Goal: Task Accomplishment & Management: Use online tool/utility

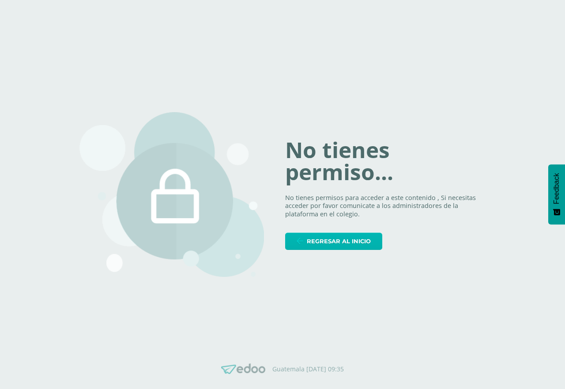
click at [347, 245] on span "Regresar al inicio" at bounding box center [339, 241] width 64 height 16
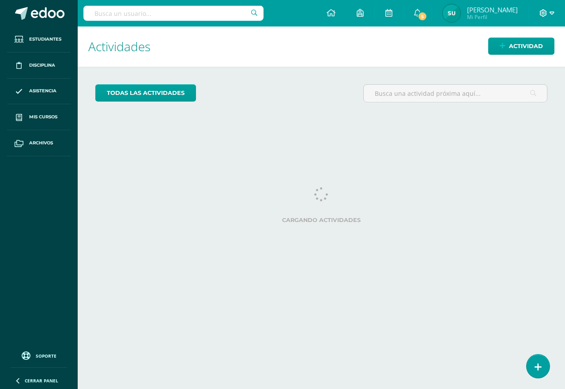
click at [546, 17] on span at bounding box center [546, 13] width 15 height 10
click at [519, 60] on span "Cerrar sesión" at bounding box center [524, 60] width 40 height 8
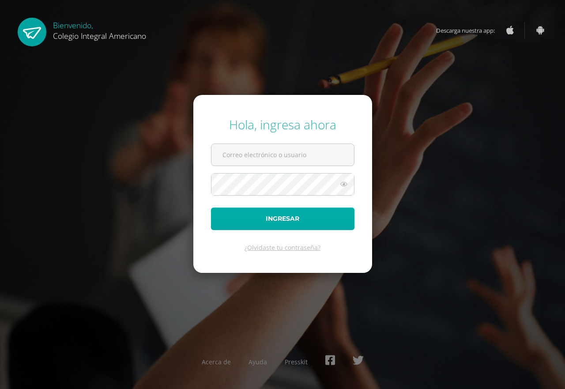
type input "mjolon@integralamericano.edu.gt"
click at [266, 217] on button "Ingresar" at bounding box center [282, 218] width 143 height 23
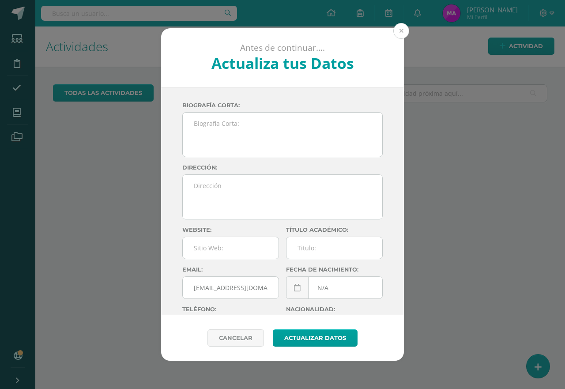
click at [400, 30] on button at bounding box center [401, 31] width 16 height 16
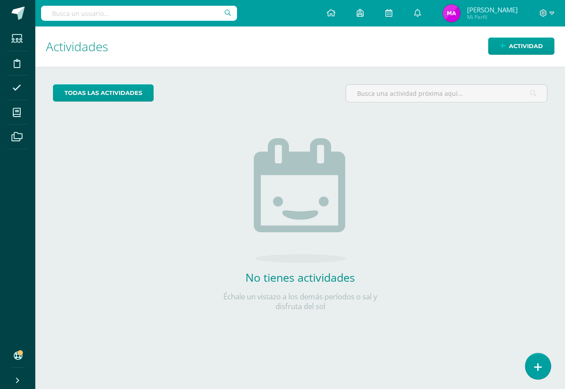
click at [538, 364] on icon at bounding box center [538, 367] width 8 height 10
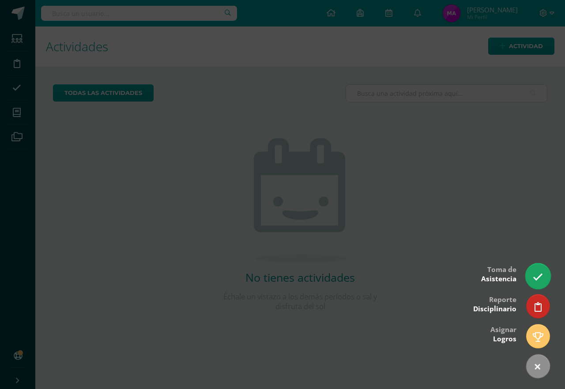
click at [532, 274] on link at bounding box center [537, 276] width 25 height 26
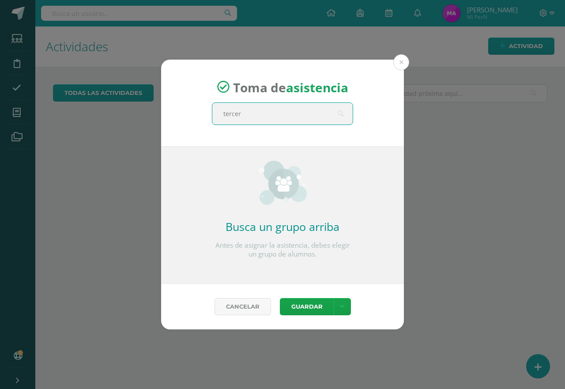
type input "tercero"
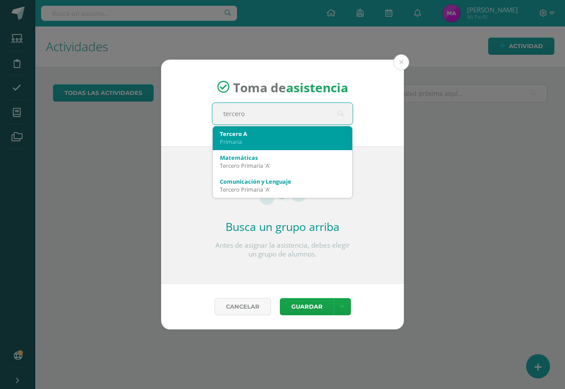
click at [239, 141] on div "Primaria" at bounding box center [282, 142] width 125 height 8
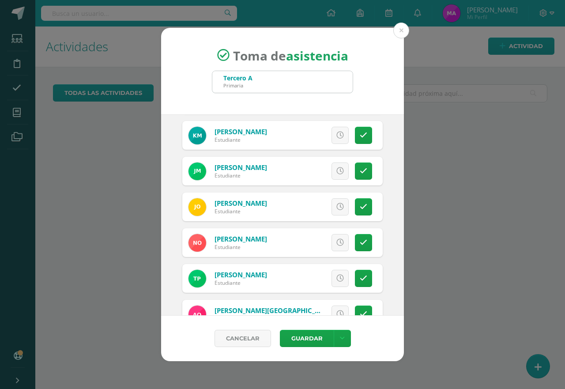
scroll to position [662, 0]
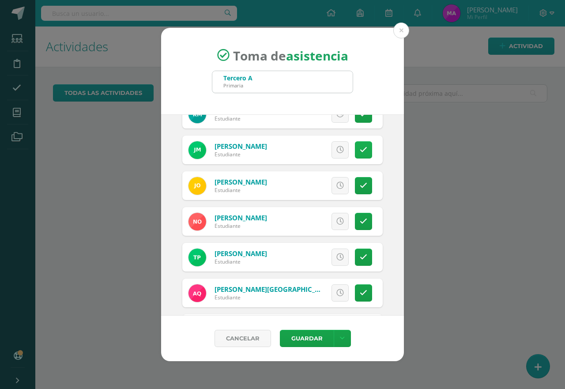
click at [362, 149] on link at bounding box center [363, 149] width 17 height 17
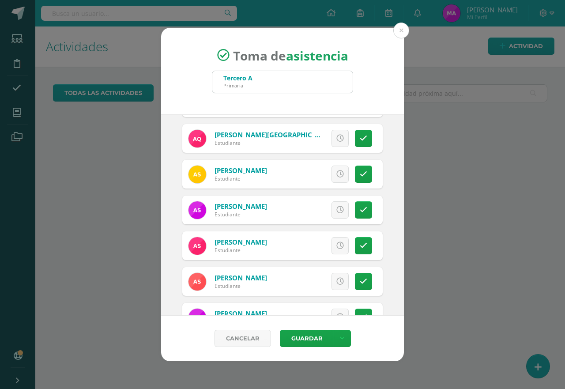
scroll to position [838, 0]
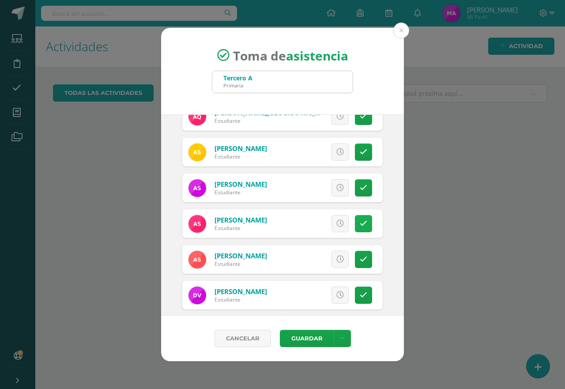
click at [360, 223] on icon at bounding box center [364, 224] width 8 height 8
click at [305, 334] on button "Guardar" at bounding box center [307, 338] width 54 height 17
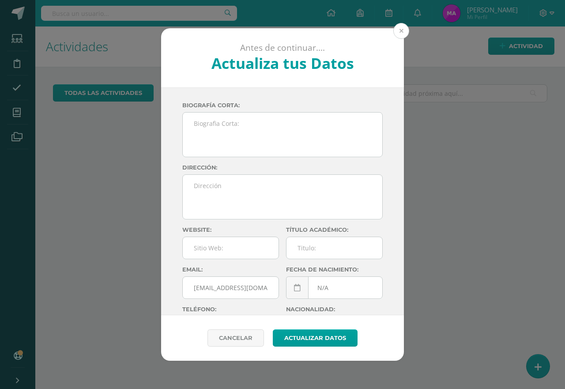
click at [396, 26] on button at bounding box center [401, 31] width 16 height 16
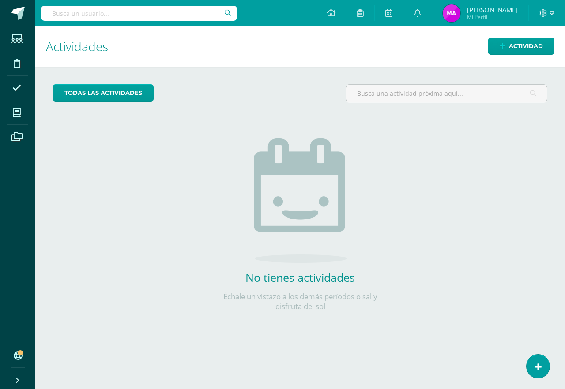
click at [549, 13] on span at bounding box center [546, 13] width 15 height 10
click at [527, 65] on link "Cerrar sesión" at bounding box center [519, 60] width 70 height 13
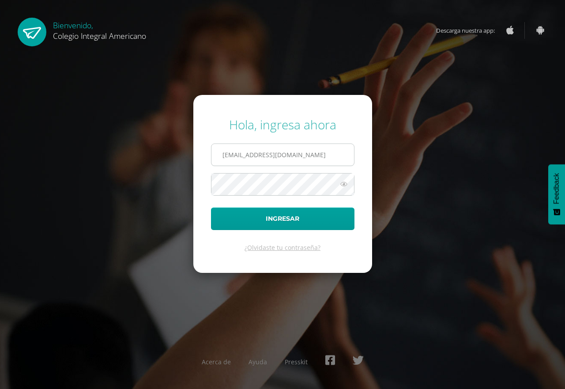
click at [234, 155] on input "mjolon@integralamericano.edu.gt" at bounding box center [282, 155] width 143 height 22
click at [243, 157] on input "mjolon@integralamericano.edu.gt" at bounding box center [282, 155] width 143 height 22
type input "sulopez@integralamericano.edu.gt"
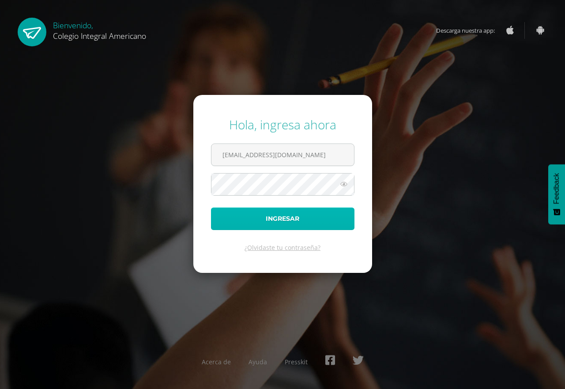
click at [307, 214] on button "Ingresar" at bounding box center [282, 218] width 143 height 23
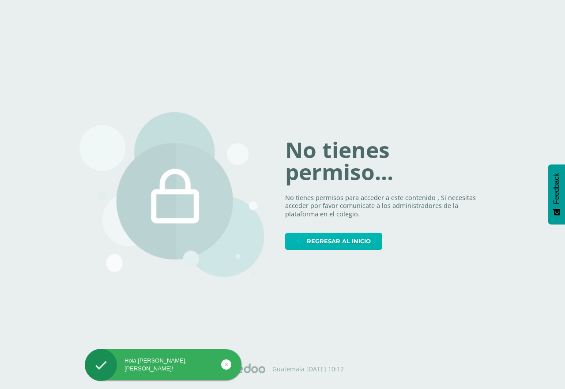
click at [344, 241] on span "Regresar al inicio" at bounding box center [339, 241] width 64 height 16
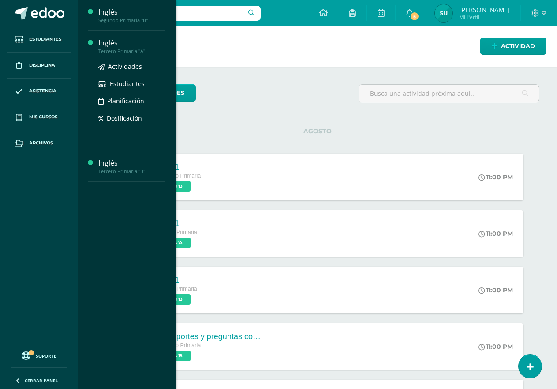
click at [108, 44] on div "Inglés" at bounding box center [131, 43] width 67 height 10
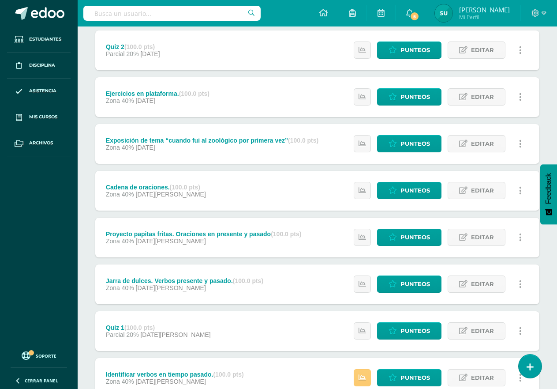
scroll to position [132, 0]
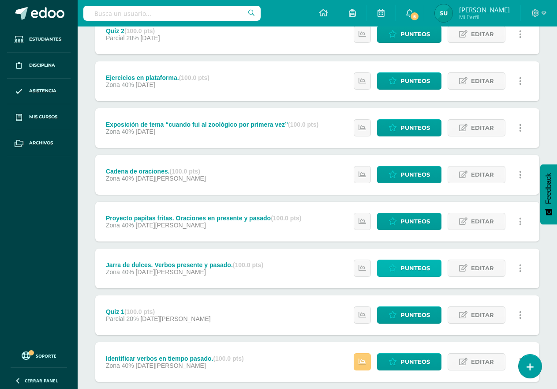
click at [395, 266] on icon at bounding box center [393, 268] width 8 height 8
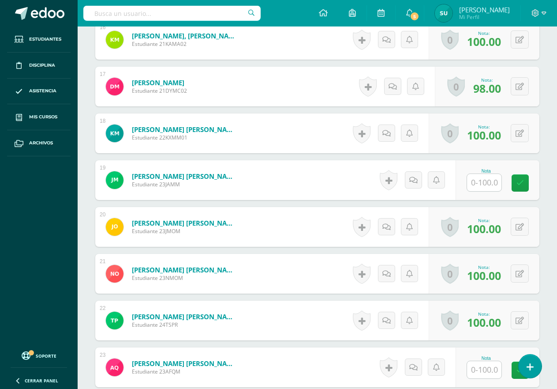
scroll to position [997, 0]
click at [482, 367] on input "text" at bounding box center [484, 369] width 34 height 17
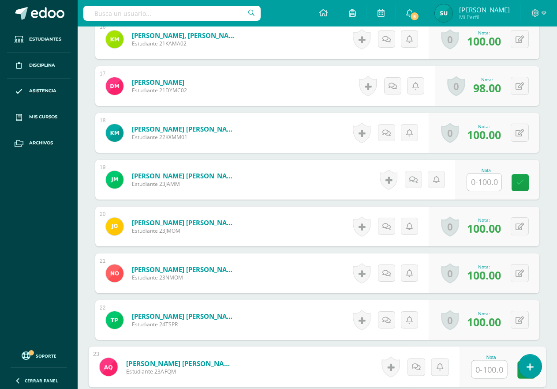
scroll to position [998, 0]
type input "100"
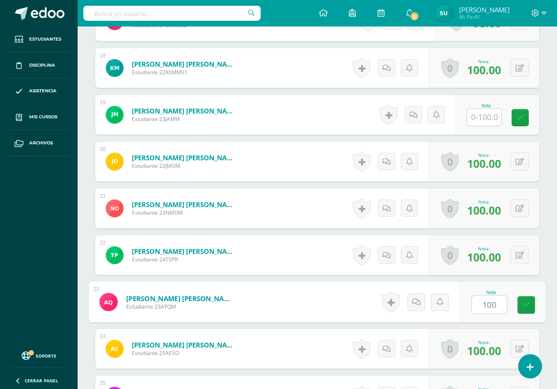
scroll to position [1086, 0]
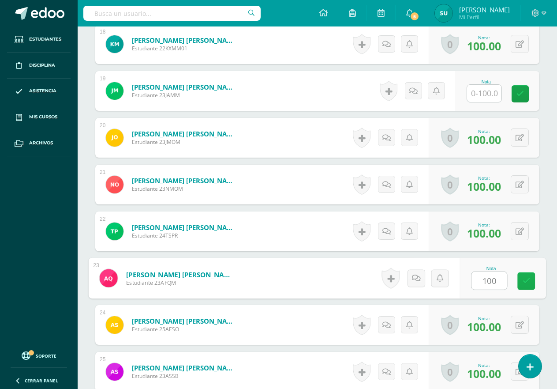
click at [524, 283] on icon at bounding box center [527, 281] width 8 height 8
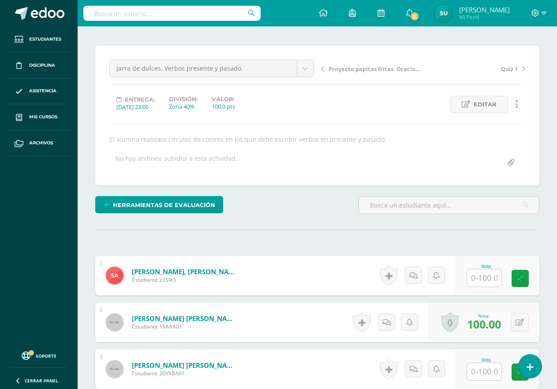
scroll to position [159, 0]
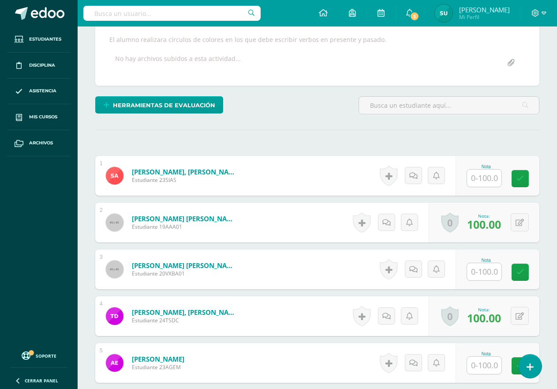
click at [491, 178] on input "text" at bounding box center [484, 177] width 34 height 17
type input "80"
click at [524, 182] on icon at bounding box center [527, 179] width 8 height 8
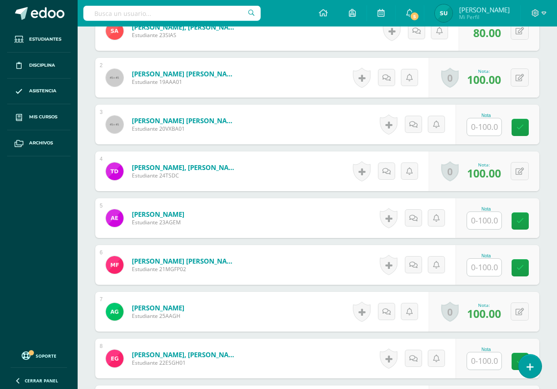
scroll to position [292, 0]
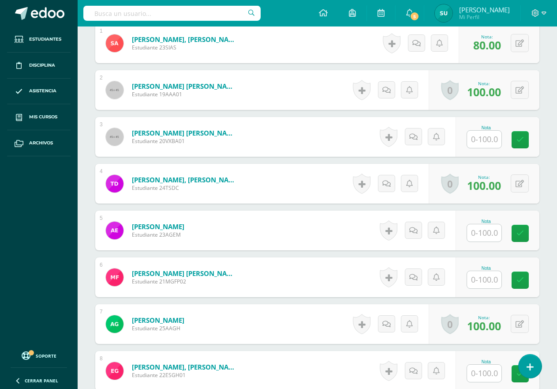
click at [487, 139] on input "text" at bounding box center [484, 139] width 34 height 17
type input "100"
click at [525, 140] on icon at bounding box center [527, 140] width 8 height 8
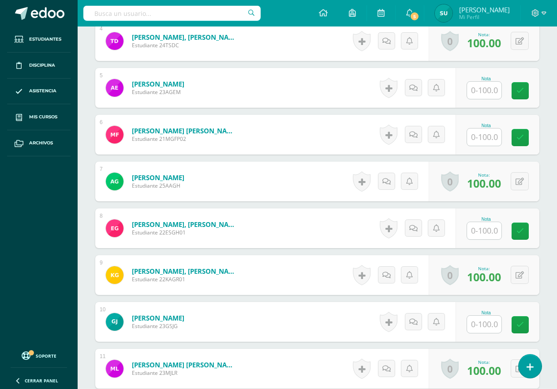
scroll to position [370, 0]
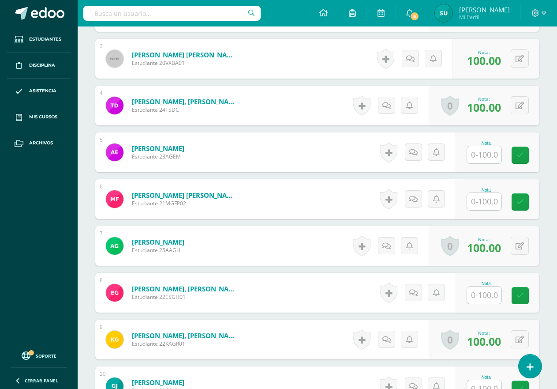
click at [485, 197] on input "text" at bounding box center [484, 201] width 34 height 17
type input "80"
click at [528, 204] on icon at bounding box center [527, 202] width 8 height 8
click at [475, 293] on input "text" at bounding box center [484, 294] width 34 height 17
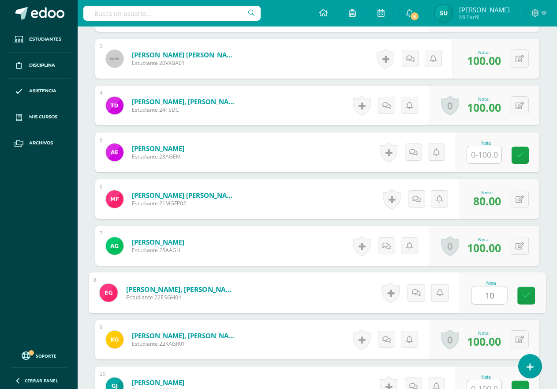
type input "100"
click at [524, 301] on link at bounding box center [527, 296] width 18 height 18
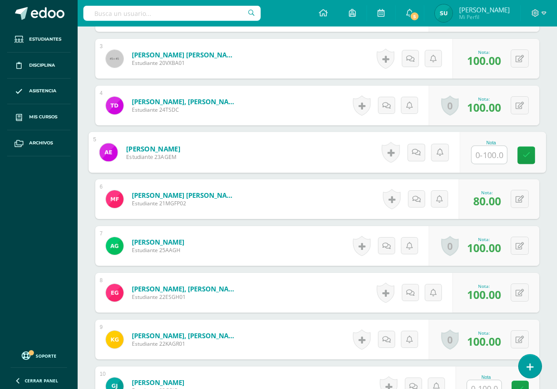
click at [494, 154] on input "text" at bounding box center [489, 155] width 35 height 18
type input "100"
click at [526, 158] on icon at bounding box center [527, 155] width 8 height 8
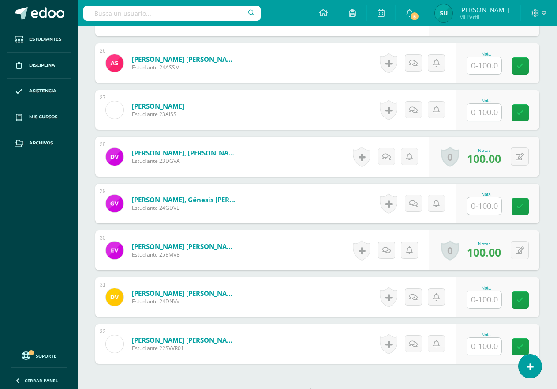
scroll to position [1517, 0]
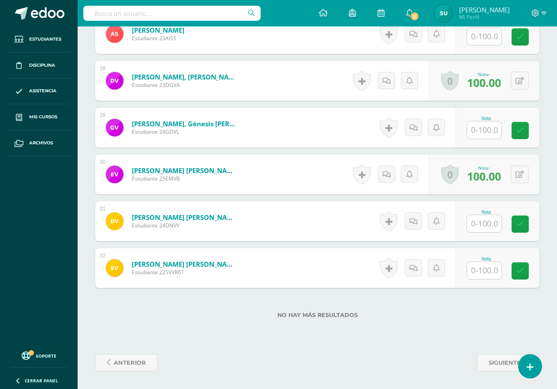
click at [483, 217] on input "text" at bounding box center [484, 223] width 34 height 17
type input "100"
click at [523, 226] on icon at bounding box center [527, 224] width 8 height 8
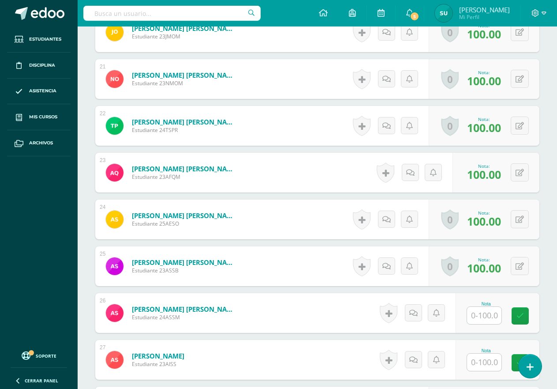
scroll to position [1236, 0]
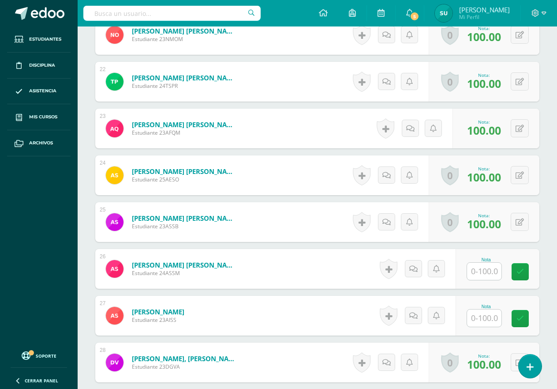
click at [493, 318] on input "text" at bounding box center [484, 317] width 34 height 17
type input "100"
click at [524, 320] on icon at bounding box center [527, 319] width 8 height 8
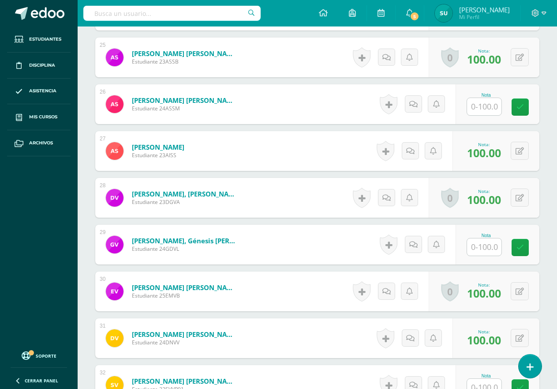
scroll to position [1385, 0]
